Goal: Information Seeking & Learning: Learn about a topic

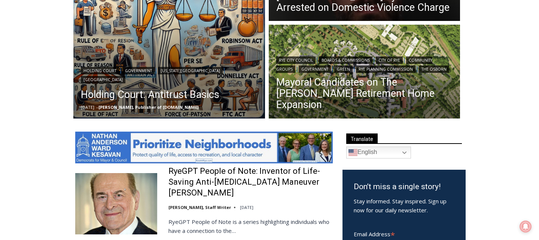
scroll to position [282, 0]
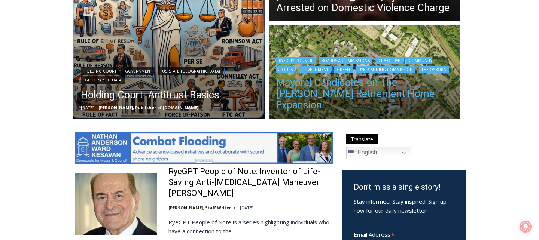
click at [296, 103] on link "Mayoral Candidates on The [PERSON_NAME] Retirement Home Expansion" at bounding box center [364, 94] width 177 height 34
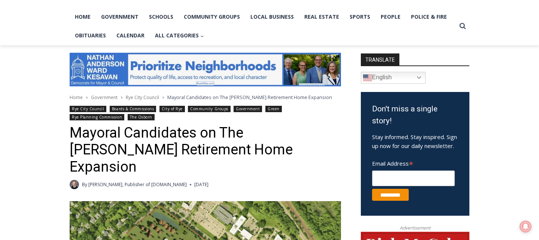
scroll to position [120, 0]
